Goal: Navigation & Orientation: Go to known website

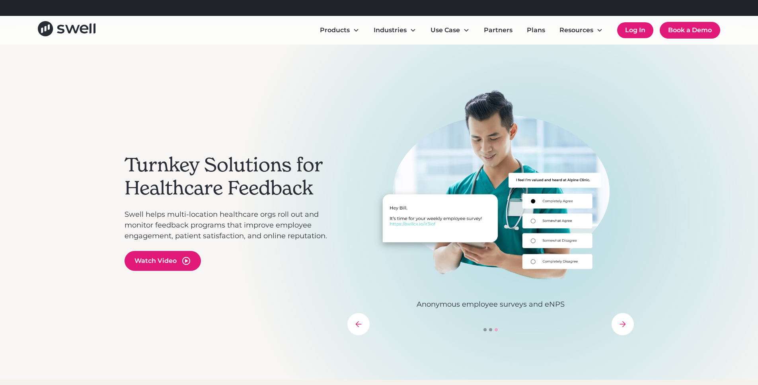
click at [635, 29] on link "Log In" at bounding box center [635, 30] width 36 height 16
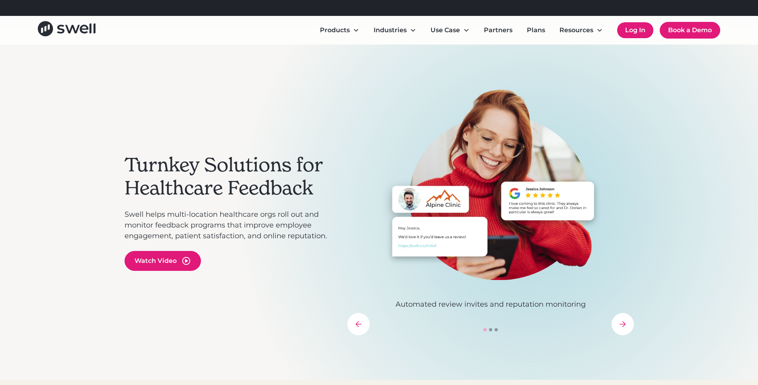
click at [646, 32] on link "Log In" at bounding box center [635, 30] width 36 height 16
click at [635, 31] on link "Log In" at bounding box center [635, 30] width 36 height 16
click at [628, 38] on link "Log In" at bounding box center [635, 30] width 36 height 16
